Goal: Information Seeking & Learning: Check status

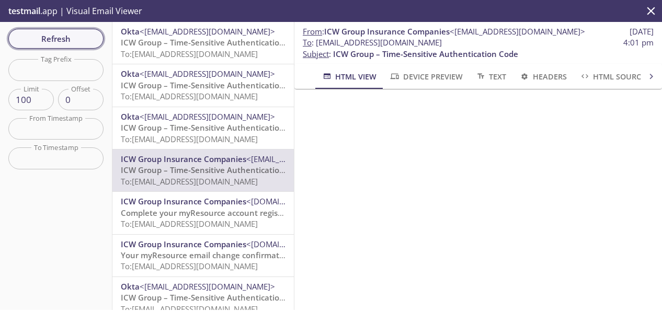
click at [68, 36] on span "Refresh" at bounding box center [56, 39] width 78 height 14
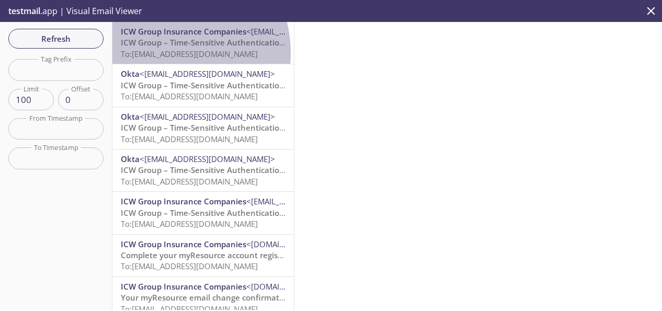
click at [165, 53] on span "To: [EMAIL_ADDRESS][DOMAIN_NAME]" at bounding box center [189, 54] width 137 height 10
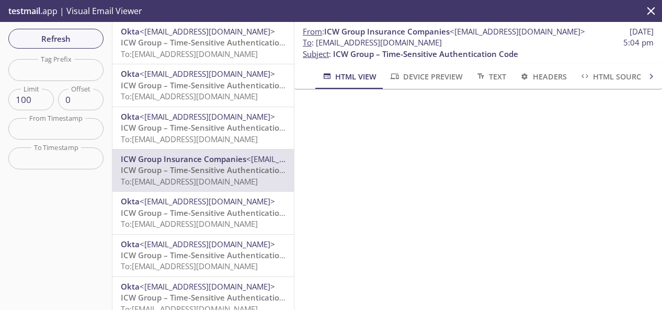
drag, startPoint x: 496, startPoint y: 45, endPoint x: 318, endPoint y: 42, distance: 177.9
click at [318, 42] on span "To : [EMAIL_ADDRESS][DOMAIN_NAME] 5:04 pm" at bounding box center [478, 42] width 351 height 11
copy span "[EMAIL_ADDRESS][DOMAIN_NAME]"
click at [55, 37] on span "Refresh" at bounding box center [56, 39] width 78 height 14
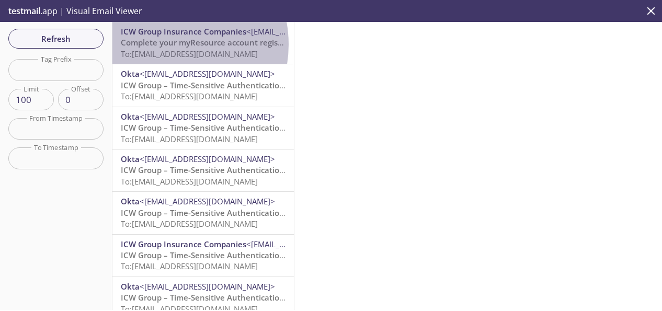
click at [163, 44] on span "Complete your myResource account registration" at bounding box center [212, 42] width 183 height 10
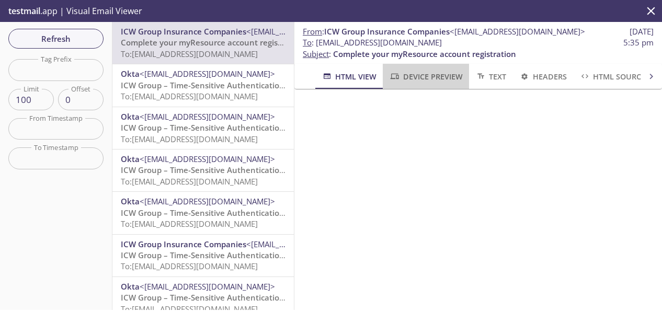
click at [427, 81] on span "Device Preview" at bounding box center [425, 76] width 73 height 13
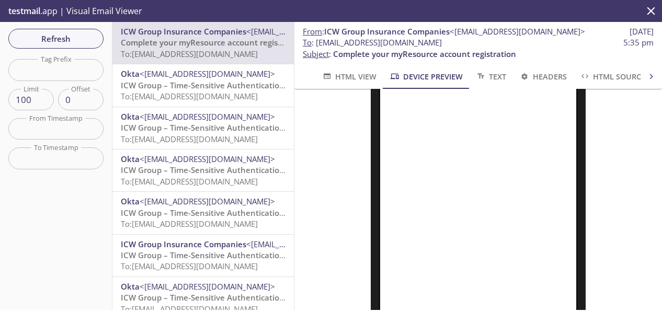
scroll to position [209, 0]
click at [72, 35] on span "Refresh" at bounding box center [56, 39] width 78 height 14
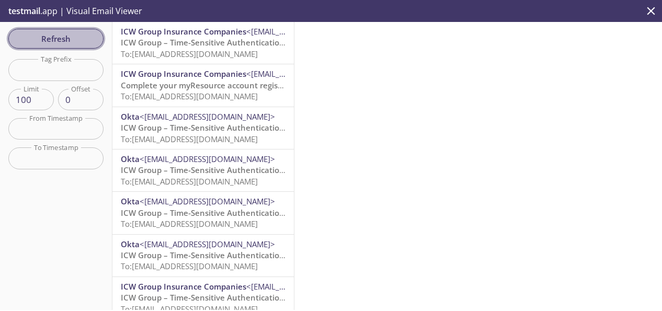
click at [60, 38] on span "Refresh" at bounding box center [56, 39] width 78 height 14
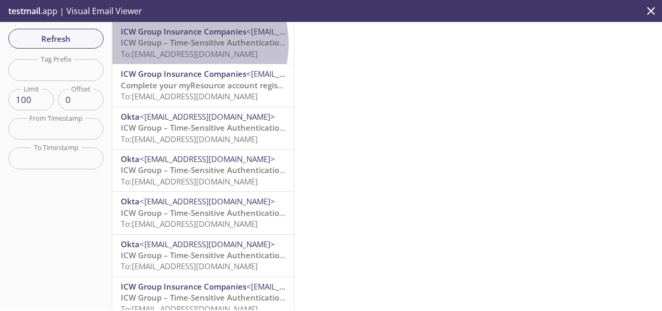
click at [184, 43] on span "ICW Group – Time-Sensitive Authentication Code" at bounding box center [213, 42] width 185 height 10
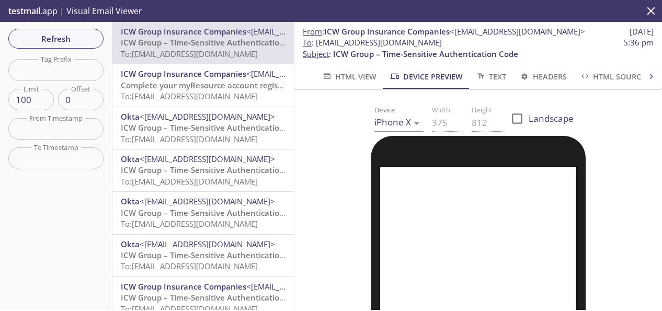
drag, startPoint x: 489, startPoint y: 48, endPoint x: 319, endPoint y: 46, distance: 170.0
click at [319, 46] on span "To : [EMAIL_ADDRESS][DOMAIN_NAME] 5:36 pm" at bounding box center [478, 42] width 351 height 11
copy span "[EMAIL_ADDRESS][DOMAIN_NAME]"
click at [88, 38] on span "Refresh" at bounding box center [56, 39] width 78 height 14
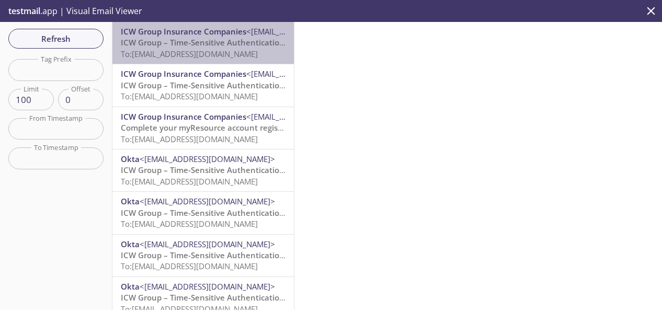
click at [217, 41] on span "ICW Group – Time-Sensitive Authentication Code" at bounding box center [213, 42] width 185 height 10
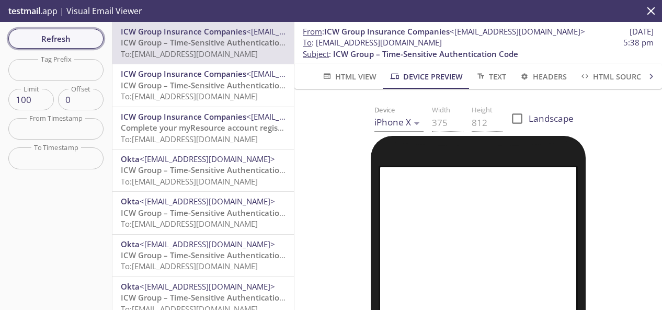
click at [56, 39] on span "Refresh" at bounding box center [56, 39] width 78 height 14
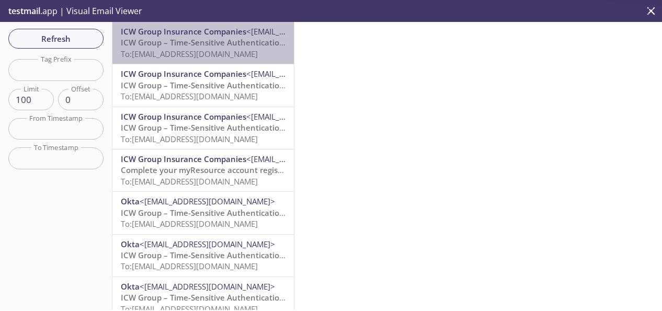
click at [223, 49] on span "To: [EMAIL_ADDRESS][DOMAIN_NAME]" at bounding box center [189, 54] width 137 height 10
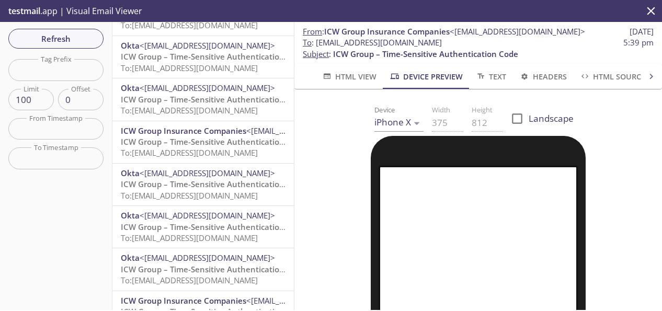
scroll to position [262, 0]
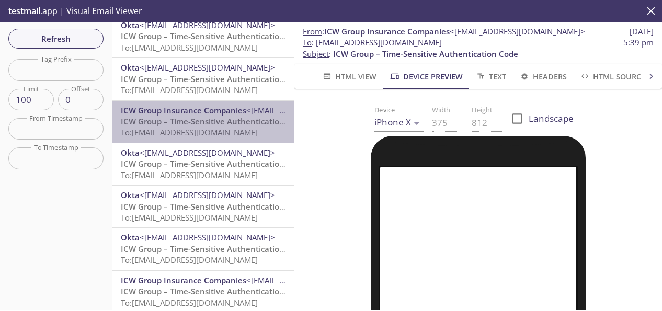
click at [214, 132] on span "To: [EMAIL_ADDRESS][DOMAIN_NAME]" at bounding box center [189, 132] width 137 height 10
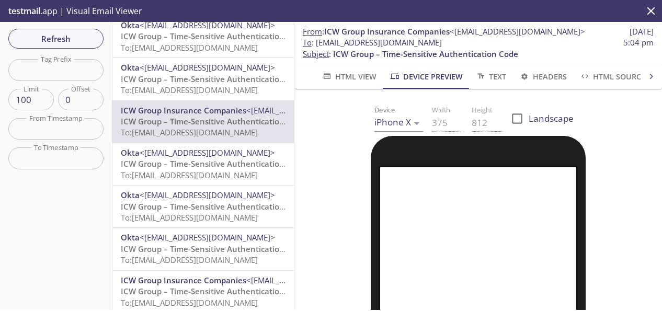
drag, startPoint x: 495, startPoint y: 38, endPoint x: 319, endPoint y: 46, distance: 177.0
click at [319, 46] on span "To : [EMAIL_ADDRESS][DOMAIN_NAME] 5:04 pm" at bounding box center [478, 42] width 351 height 11
copy span "[EMAIL_ADDRESS][DOMAIN_NAME]"
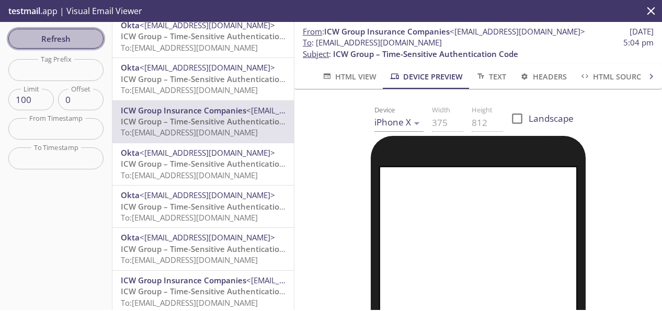
click at [75, 32] on span "Refresh" at bounding box center [56, 39] width 78 height 14
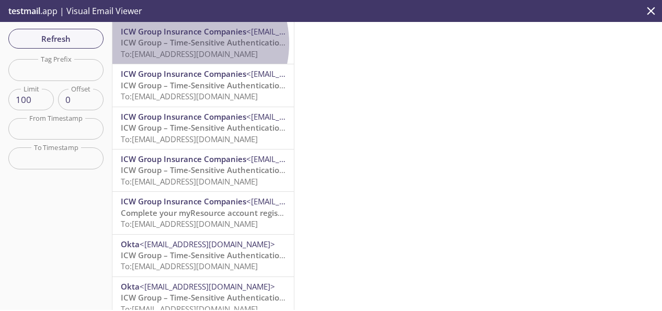
click at [187, 43] on span "ICW Group – Time-Sensitive Authentication Code" at bounding box center [213, 42] width 185 height 10
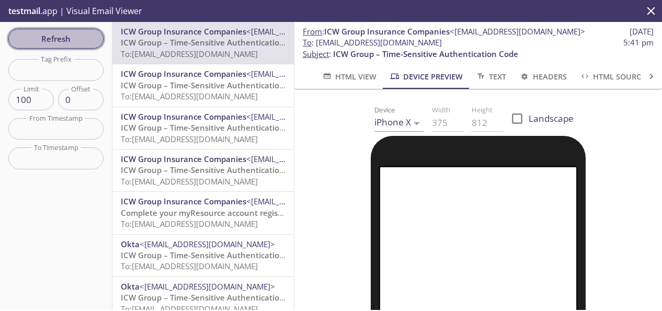
click at [44, 38] on span "Refresh" at bounding box center [56, 39] width 78 height 14
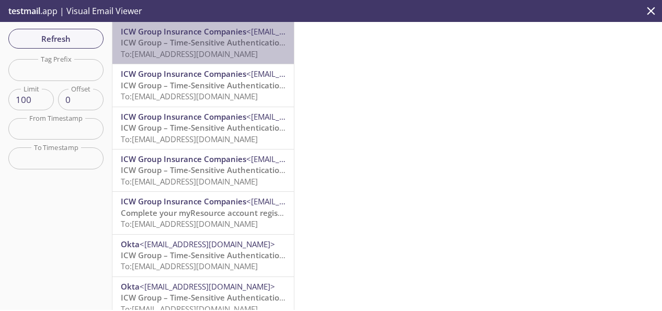
click at [225, 46] on span "ICW Group – Time-Sensitive Authentication Code" at bounding box center [213, 42] width 185 height 10
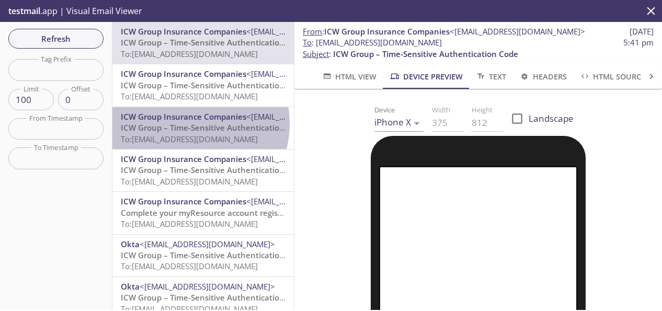
click at [188, 124] on span "ICW Group – Time-Sensitive Authentication Code" at bounding box center [213, 127] width 185 height 10
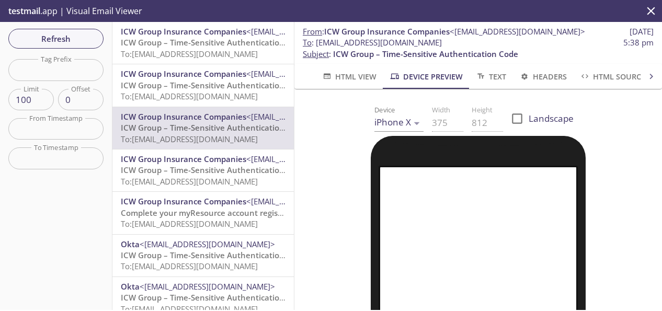
drag, startPoint x: 483, startPoint y: 41, endPoint x: 318, endPoint y: 42, distance: 164.8
click at [318, 42] on span "To : [EMAIL_ADDRESS][DOMAIN_NAME] 5:38 pm" at bounding box center [478, 42] width 351 height 11
copy span "[EMAIL_ADDRESS][DOMAIN_NAME]"
